Goal: Check status: Check status

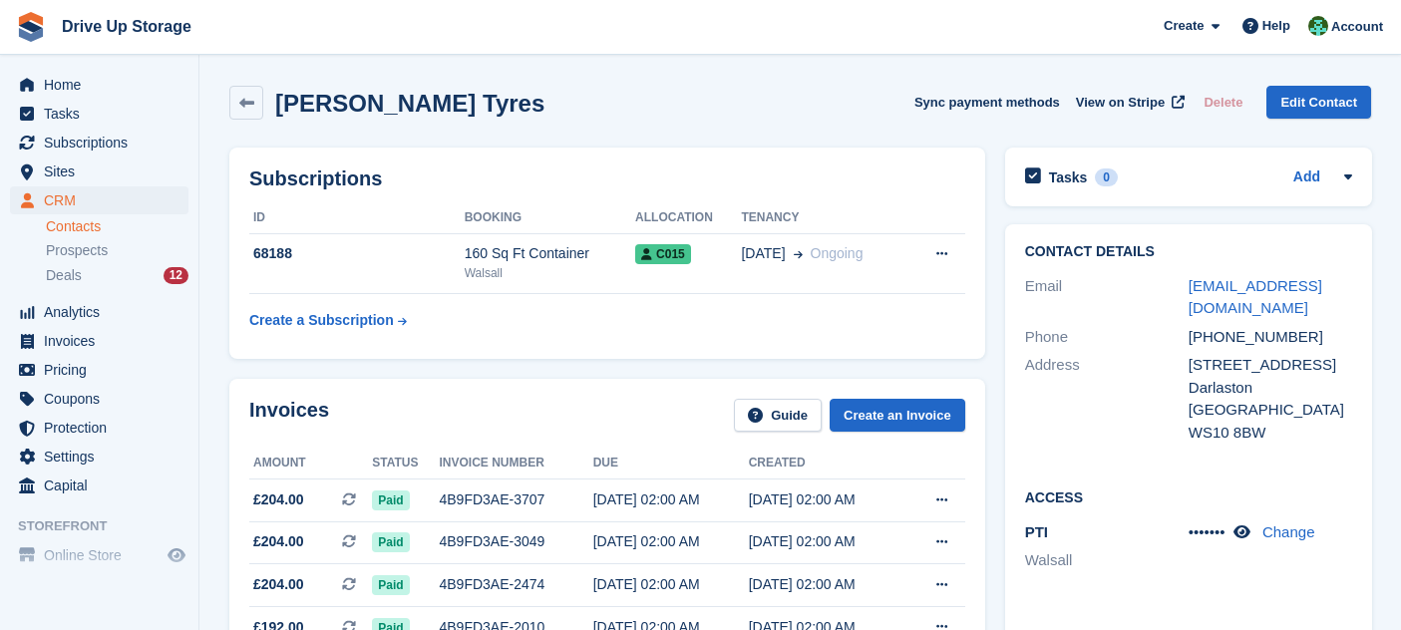
scroll to position [1108, 0]
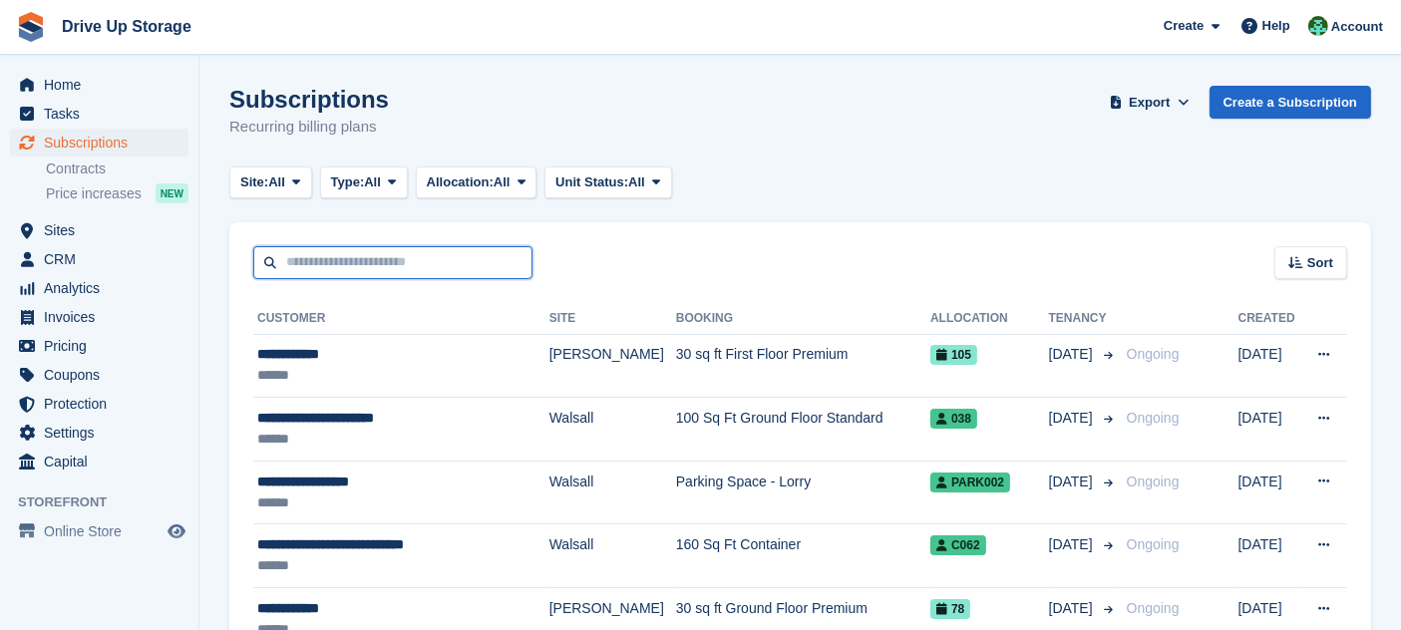
click at [475, 252] on input "text" at bounding box center [392, 262] width 279 height 33
type input "**********"
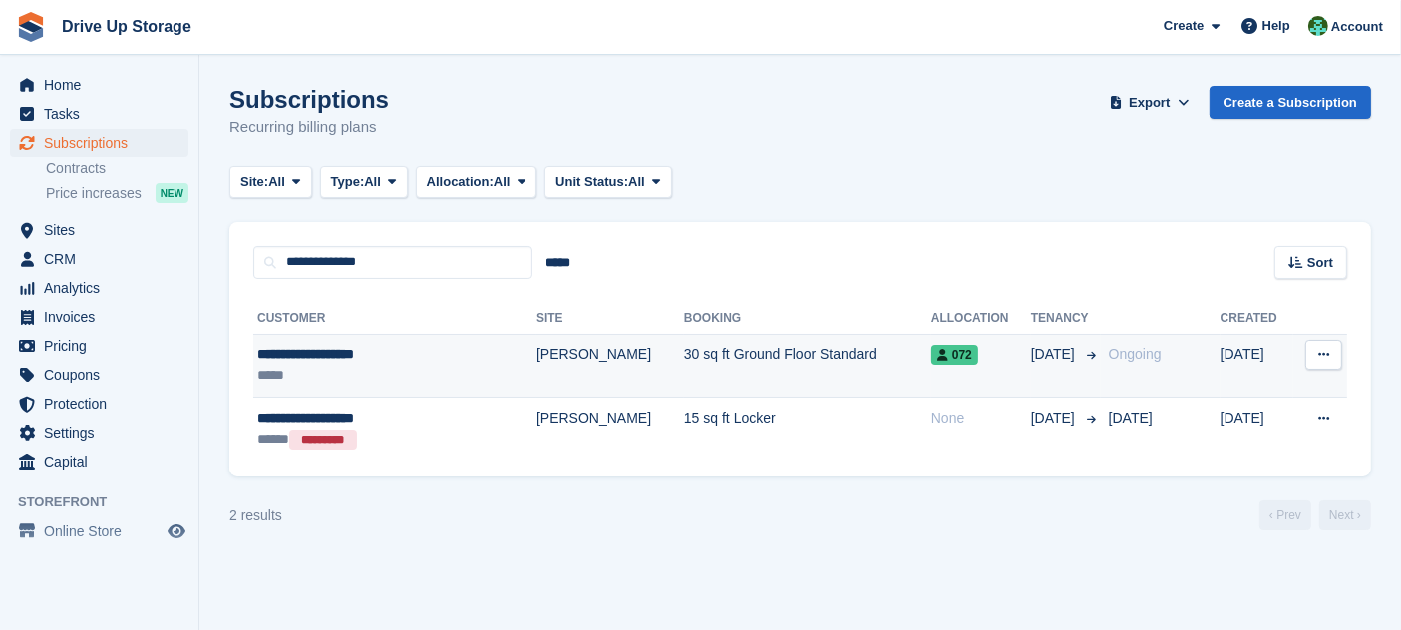
click at [698, 386] on td "30 sq ft Ground Floor Standard" at bounding box center [807, 366] width 247 height 64
